Goal: Task Accomplishment & Management: Manage account settings

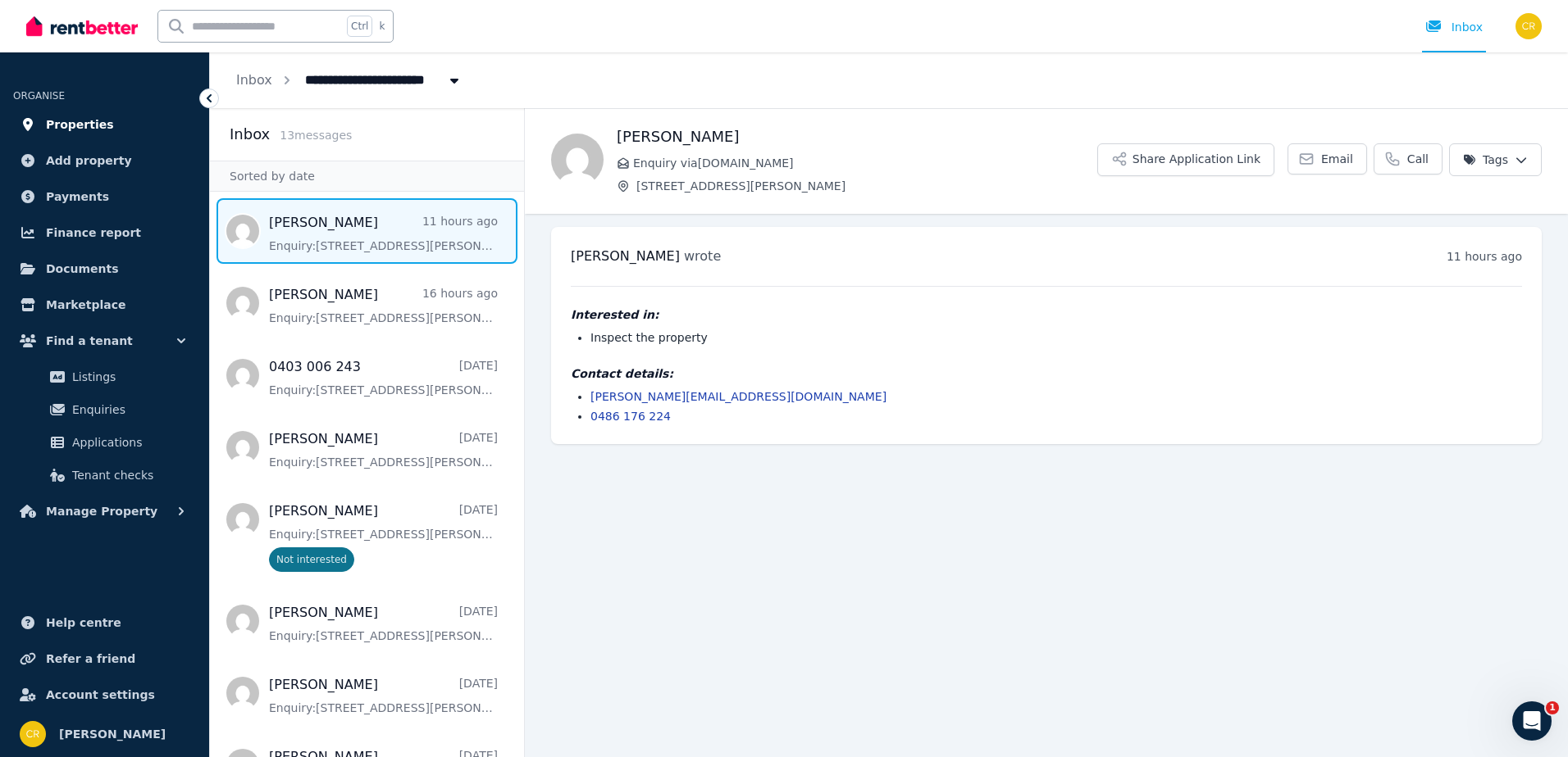
click at [80, 125] on span "Properties" at bounding box center [80, 125] width 68 height 20
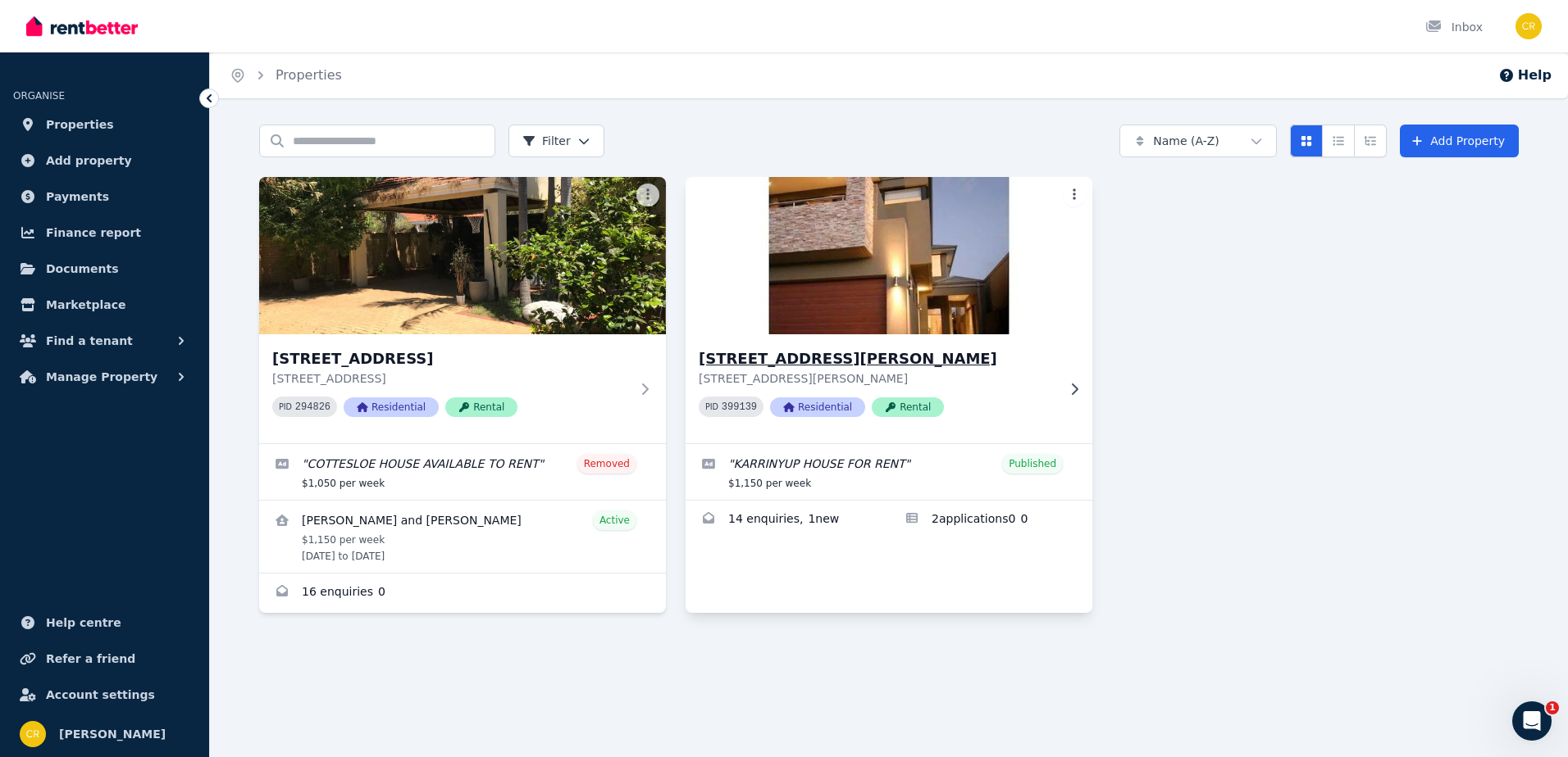
click at [893, 315] on img at bounding box center [889, 255] width 427 height 165
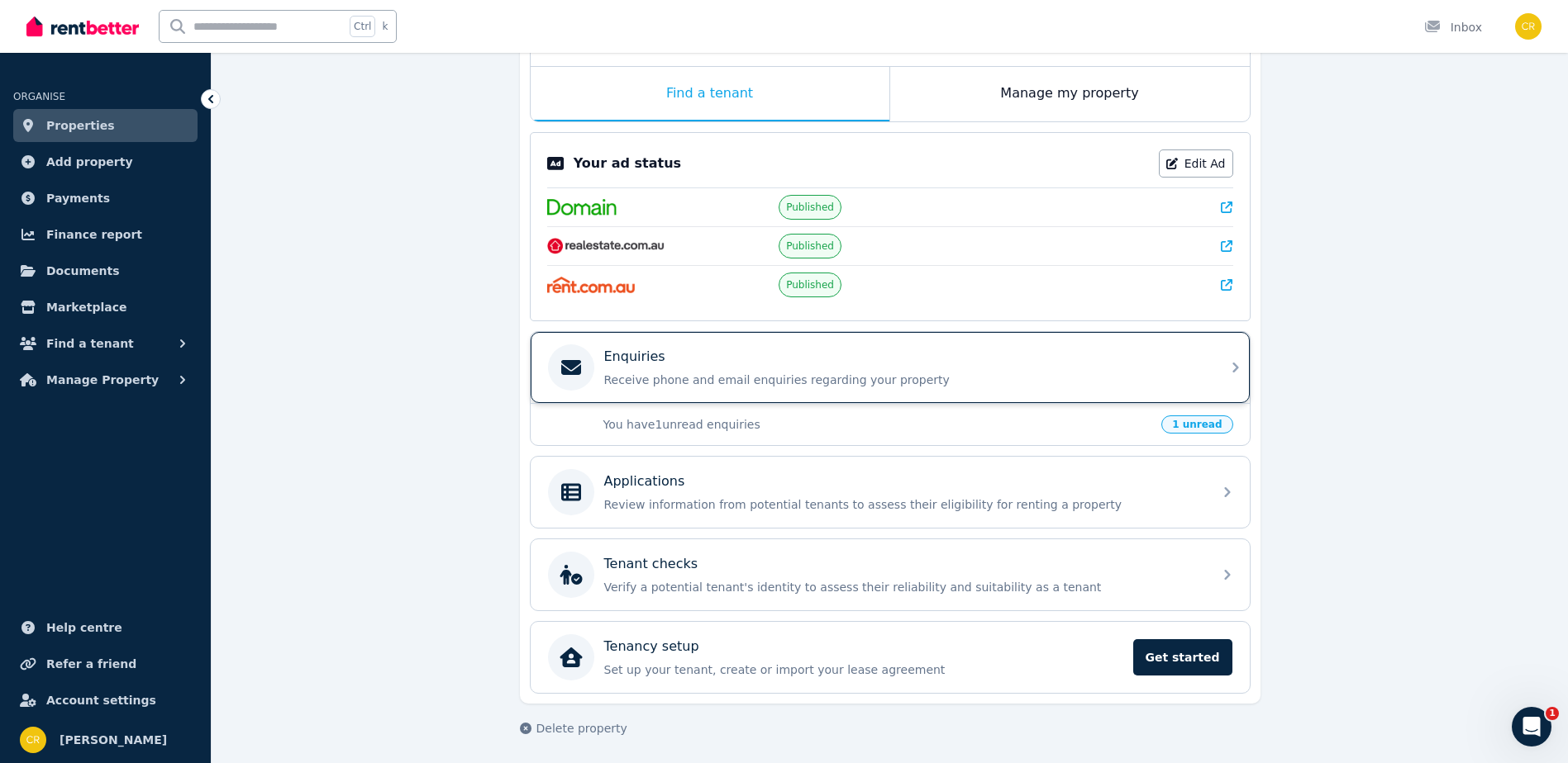
scroll to position [264, 0]
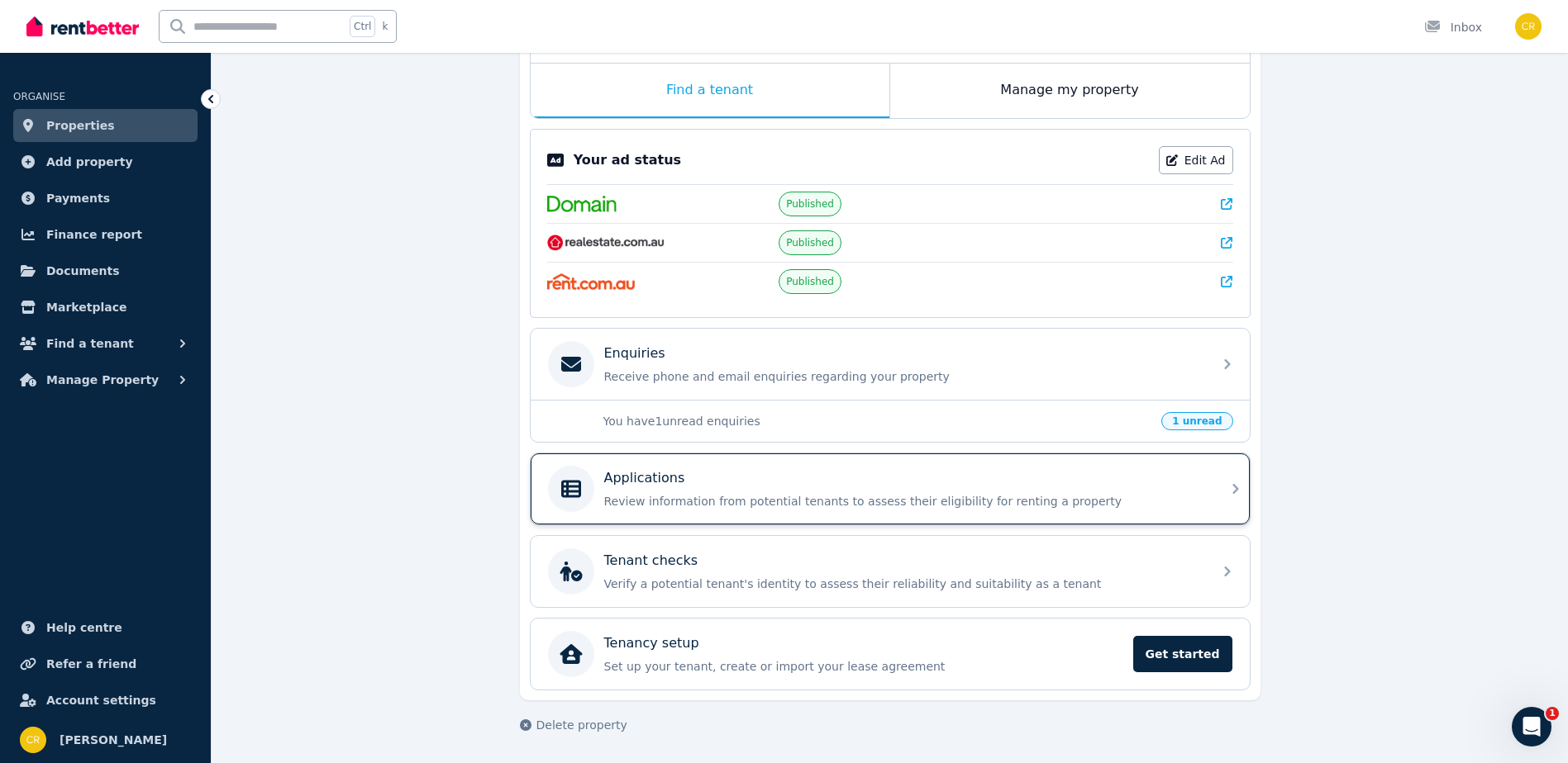
click at [1231, 489] on icon at bounding box center [1236, 489] width 20 height 20
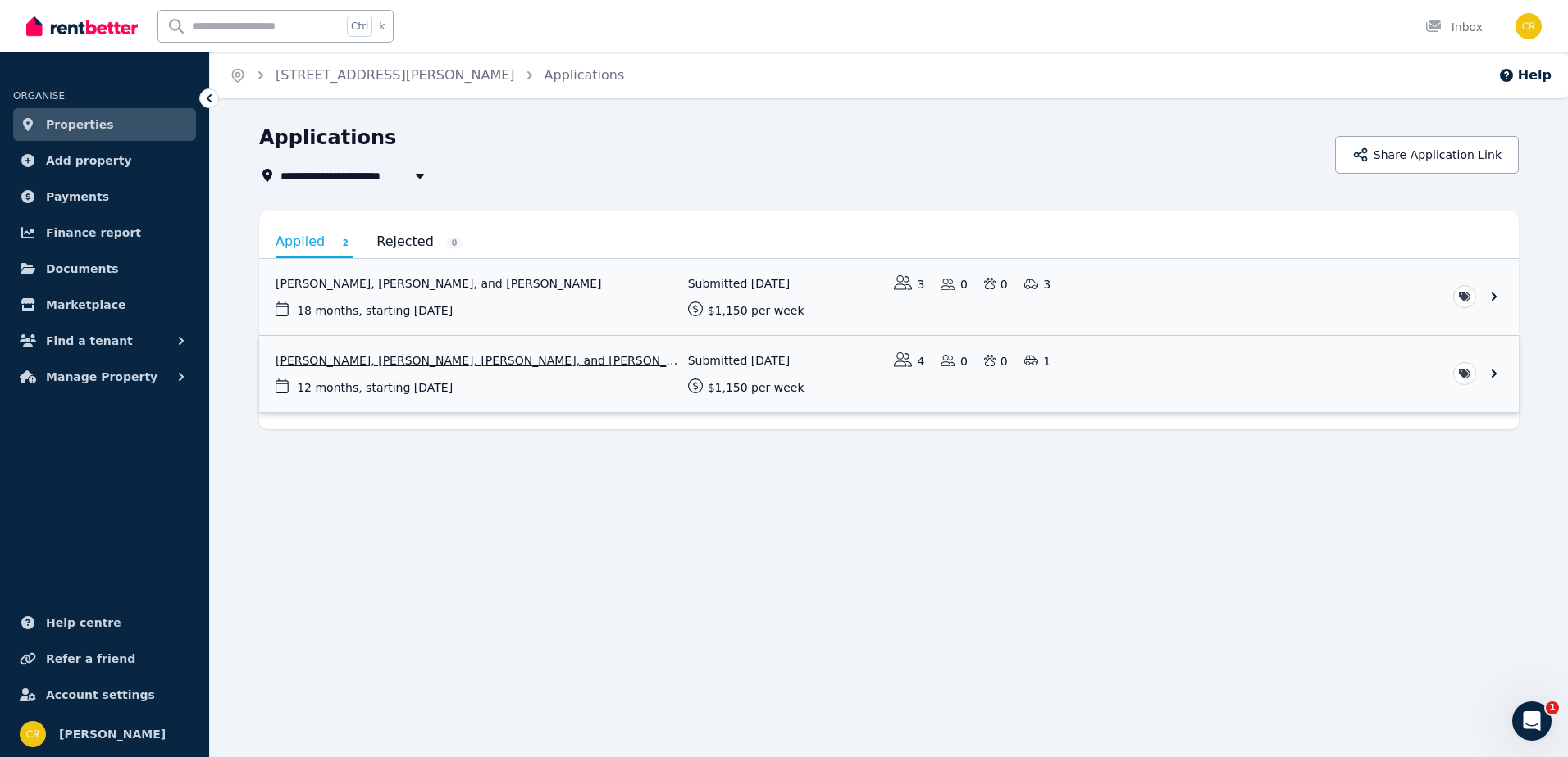
click at [393, 384] on link "View application: Beverly Mitchell, Lorna Ahern, Steven Kenny, and Gavin Tarran…" at bounding box center [889, 374] width 1260 height 76
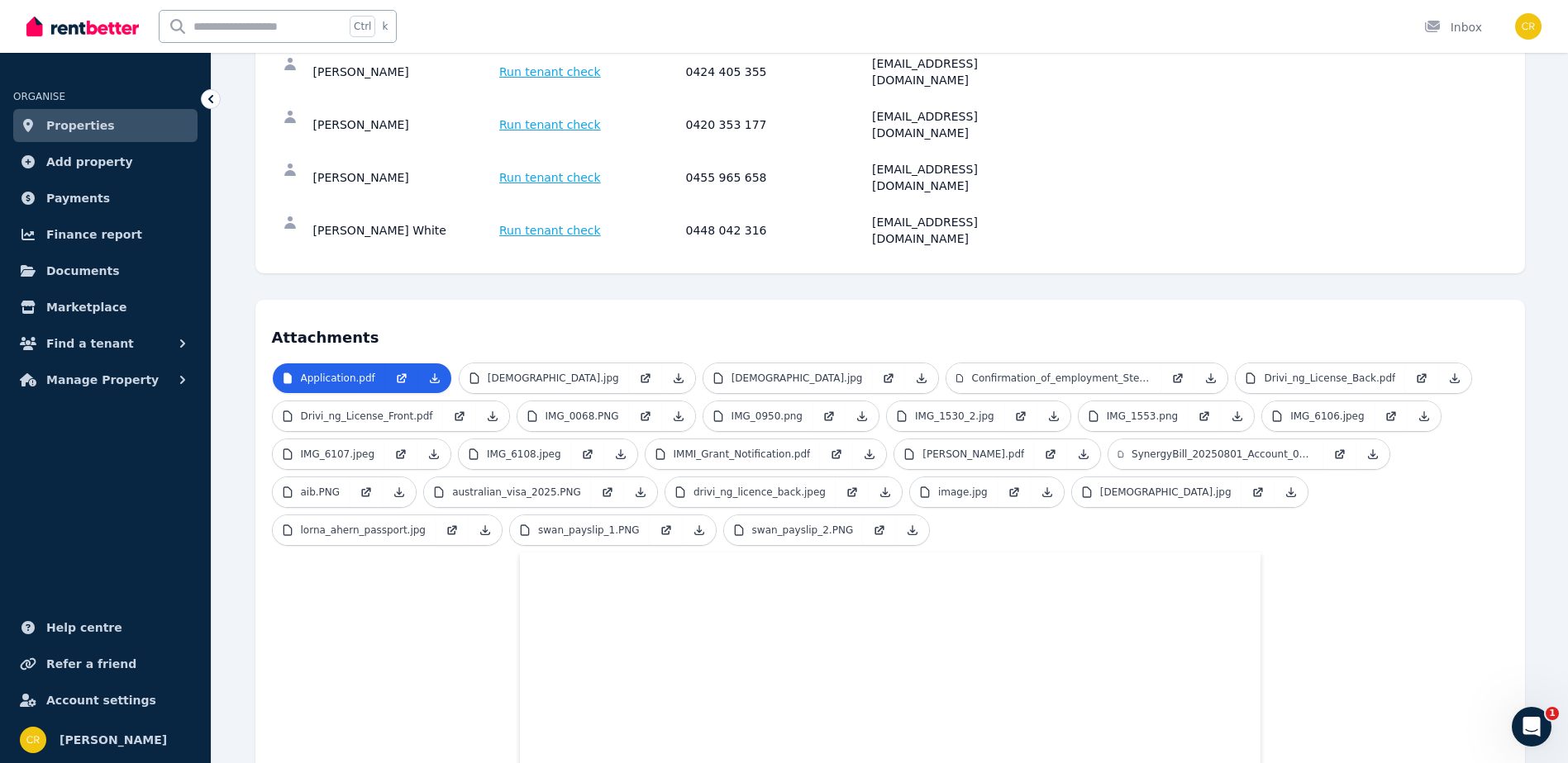
scroll to position [248, 0]
